Goal: Transaction & Acquisition: Purchase product/service

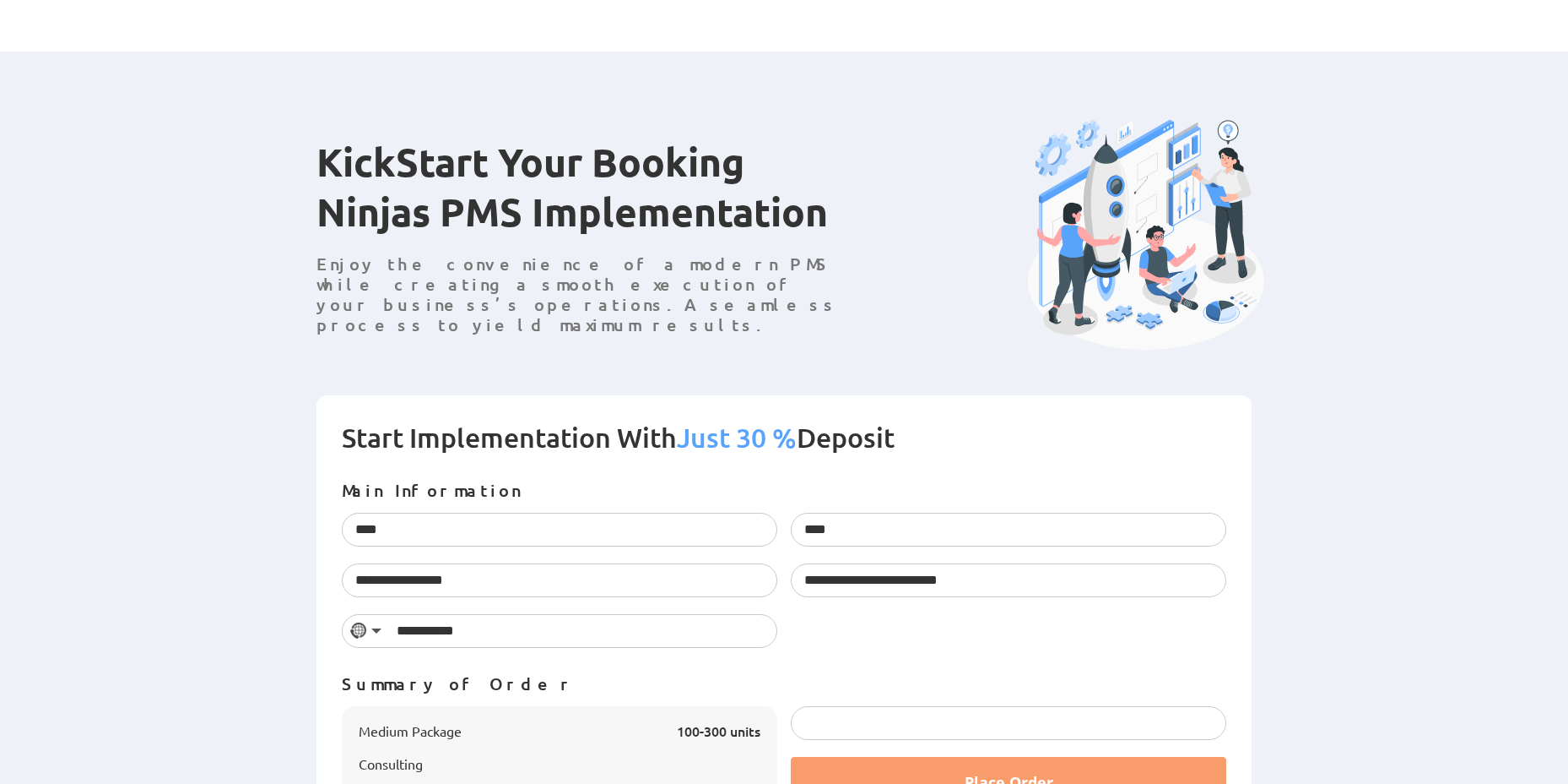
scroll to position [304, 0]
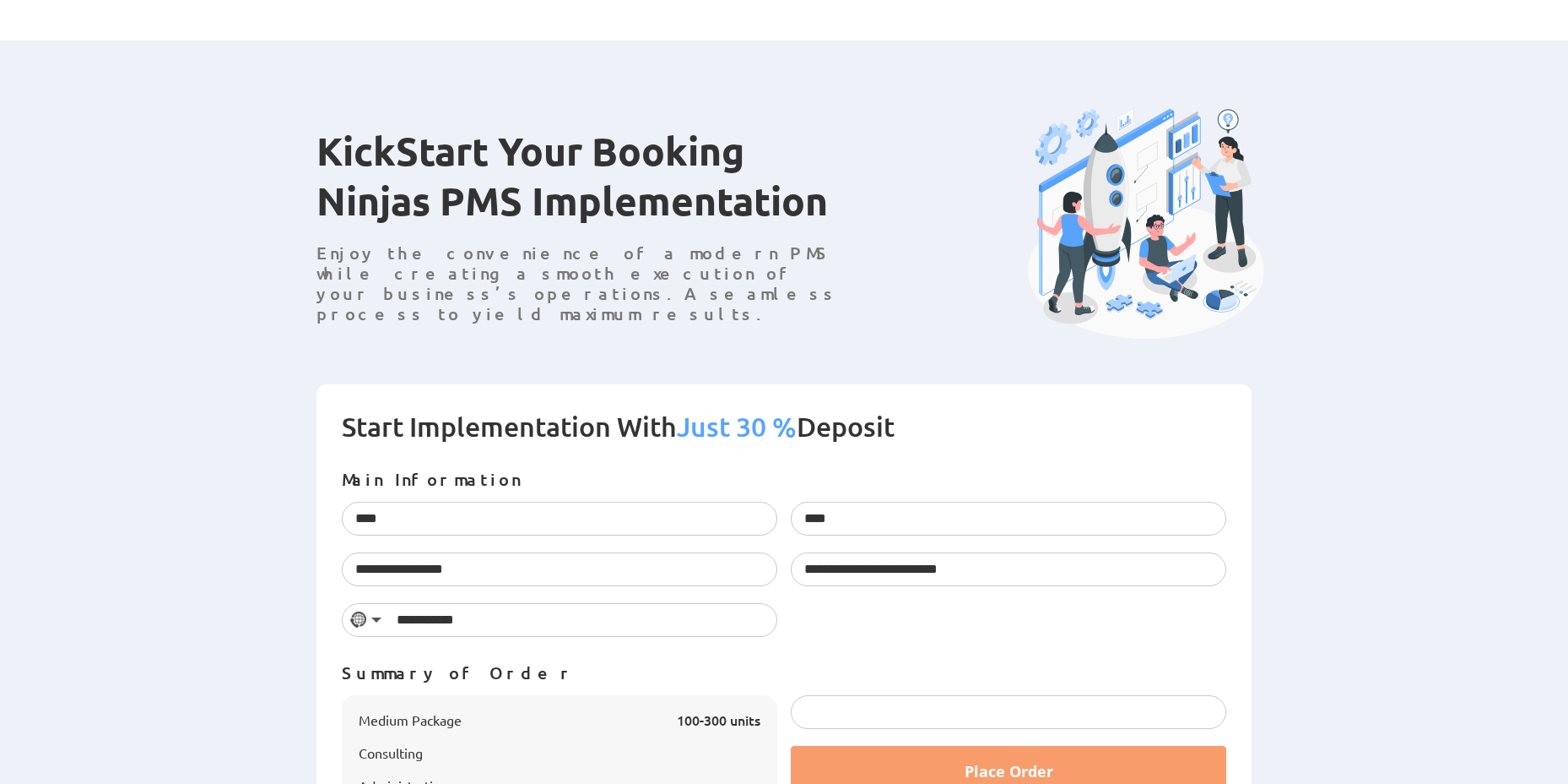
scroll to position [304, 0]
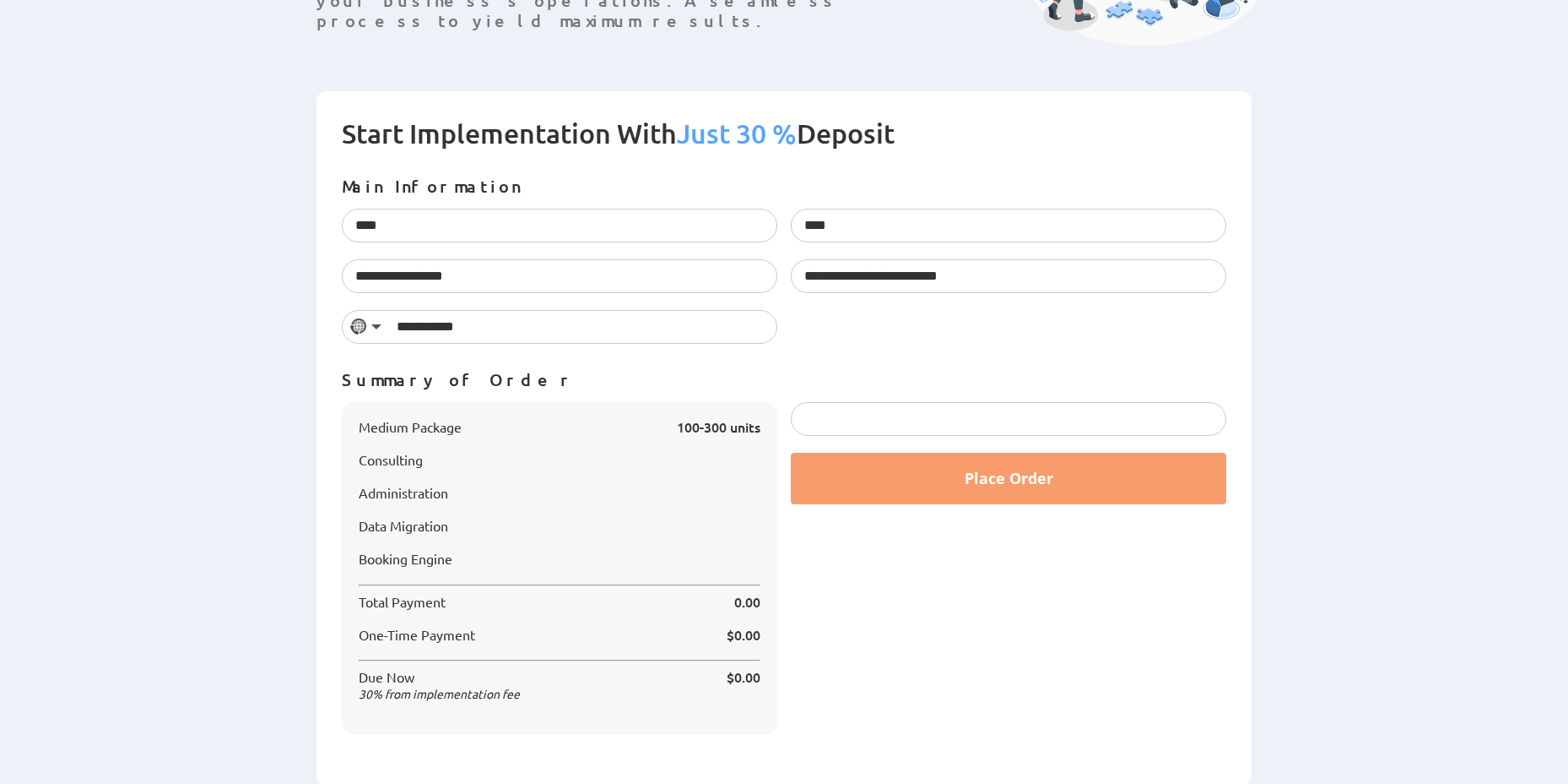
drag, startPoint x: 733, startPoint y: 423, endPoint x: 681, endPoint y: 424, distance: 52.0
click at [681, 424] on span "100-300 units" at bounding box center [719, 427] width 84 height 19
drag, startPoint x: 362, startPoint y: 456, endPoint x: 477, endPoint y: 482, distance: 117.9
click at [481, 464] on div "Consulting" at bounding box center [559, 460] width 402 height 16
click at [952, 646] on div "Place Order" at bounding box center [1009, 578] width 449 height 350
